Goal: Use online tool/utility: Utilize a website feature to perform a specific function

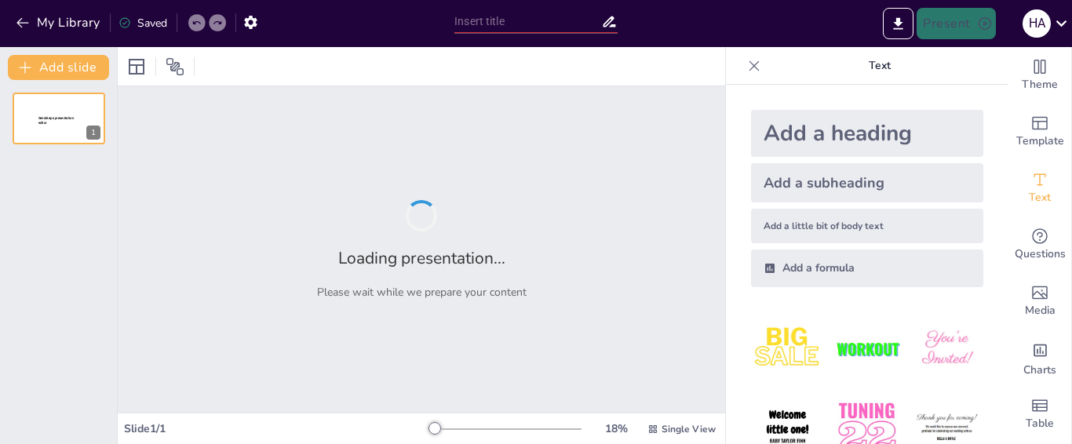
type input "Imported presentacion 26092025.pptx"
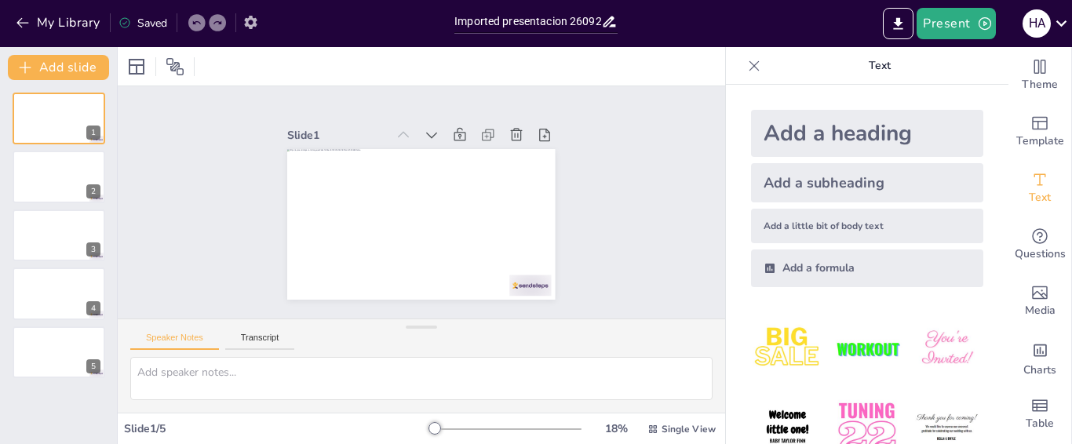
click at [253, 22] on icon "button" at bounding box center [251, 22] width 16 height 16
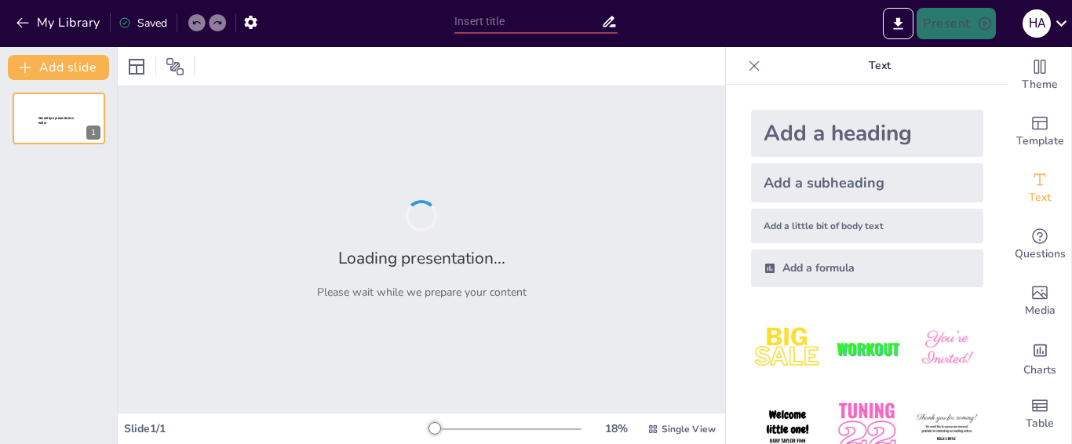
type input "De lo Antiguo a lo Nuevo: Actualización de Sistemas Informáticos en la Empresa"
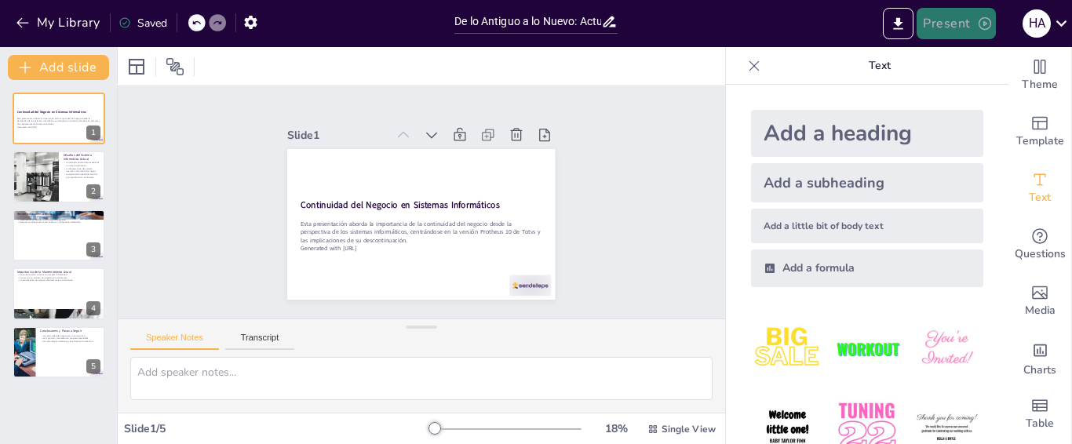
click at [959, 24] on button "Present" at bounding box center [956, 23] width 79 height 31
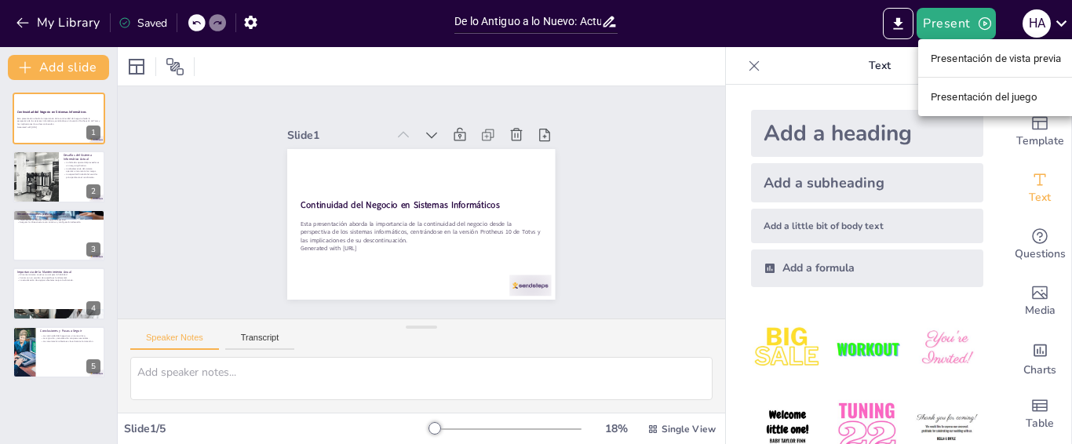
click at [966, 65] on font "Presentación de vista previa" at bounding box center [996, 58] width 131 height 16
